Goal: Check status: Check status

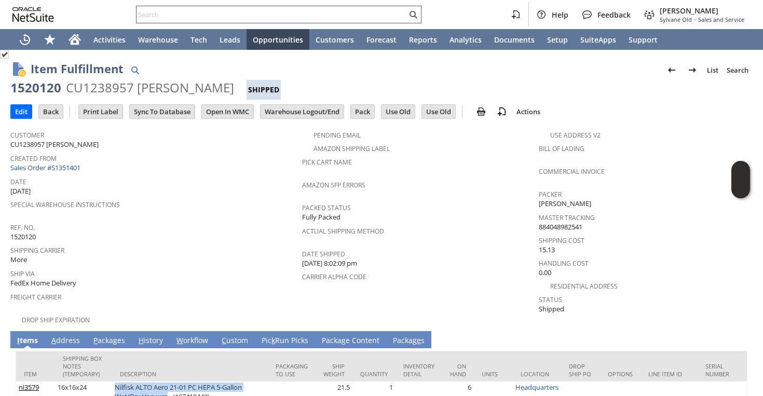
scroll to position [43, 0]
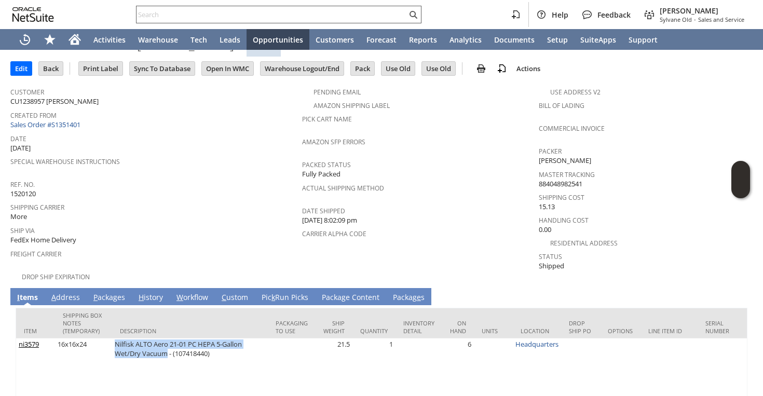
click at [308, 17] on input "text" at bounding box center [272, 14] width 270 height 12
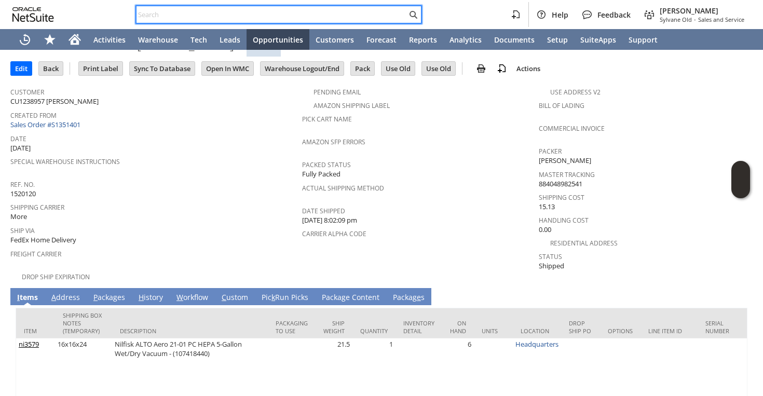
paste input "3148050638"
type input "3148050638"
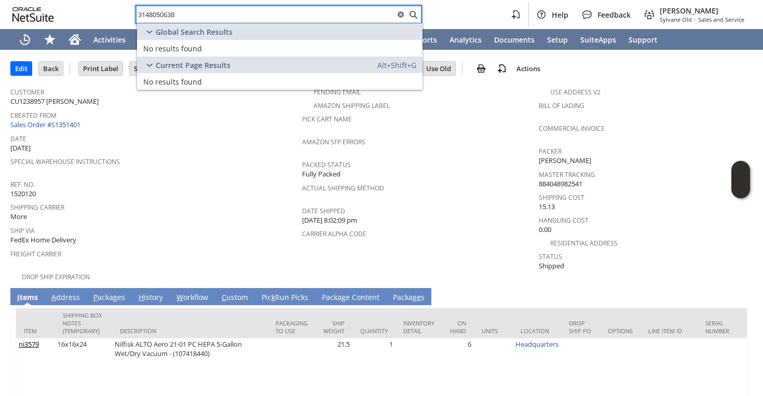
click at [203, 10] on input "3148050638" at bounding box center [266, 14] width 258 height 12
click at [189, 19] on input "2148420495" at bounding box center [266, 14] width 258 height 12
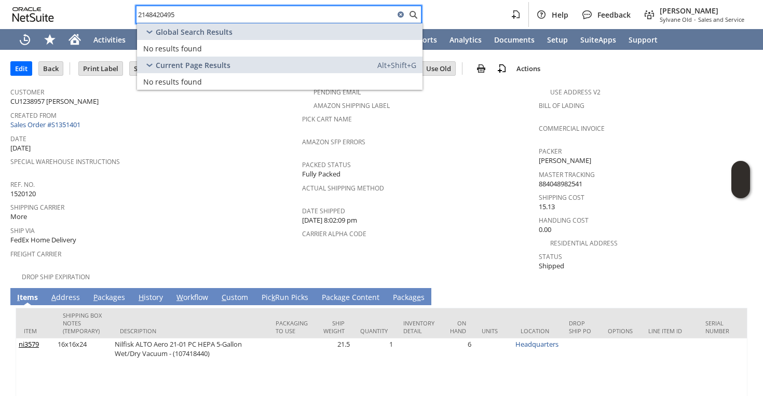
type input "2148420495"
click at [161, 17] on input "2148050638" at bounding box center [266, 14] width 258 height 12
type input "2148050638"
